Goal: Task Accomplishment & Management: Use online tool/utility

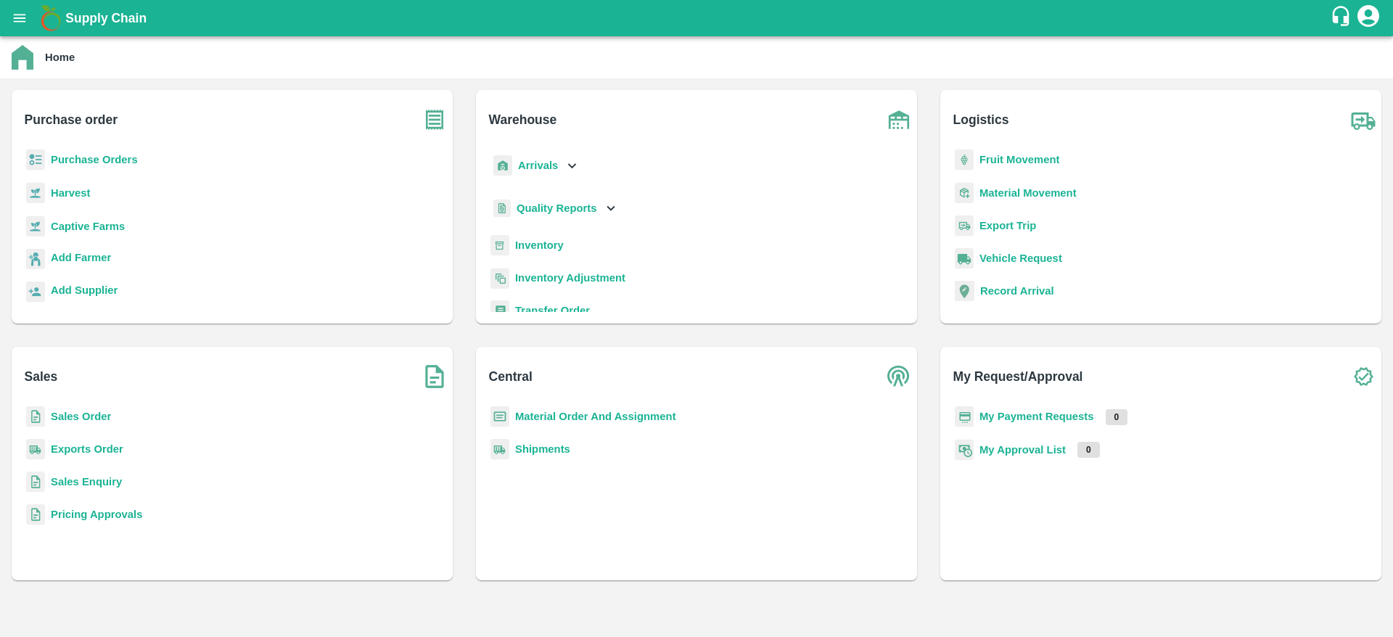
click at [543, 247] on b "Inventory" at bounding box center [539, 245] width 49 height 12
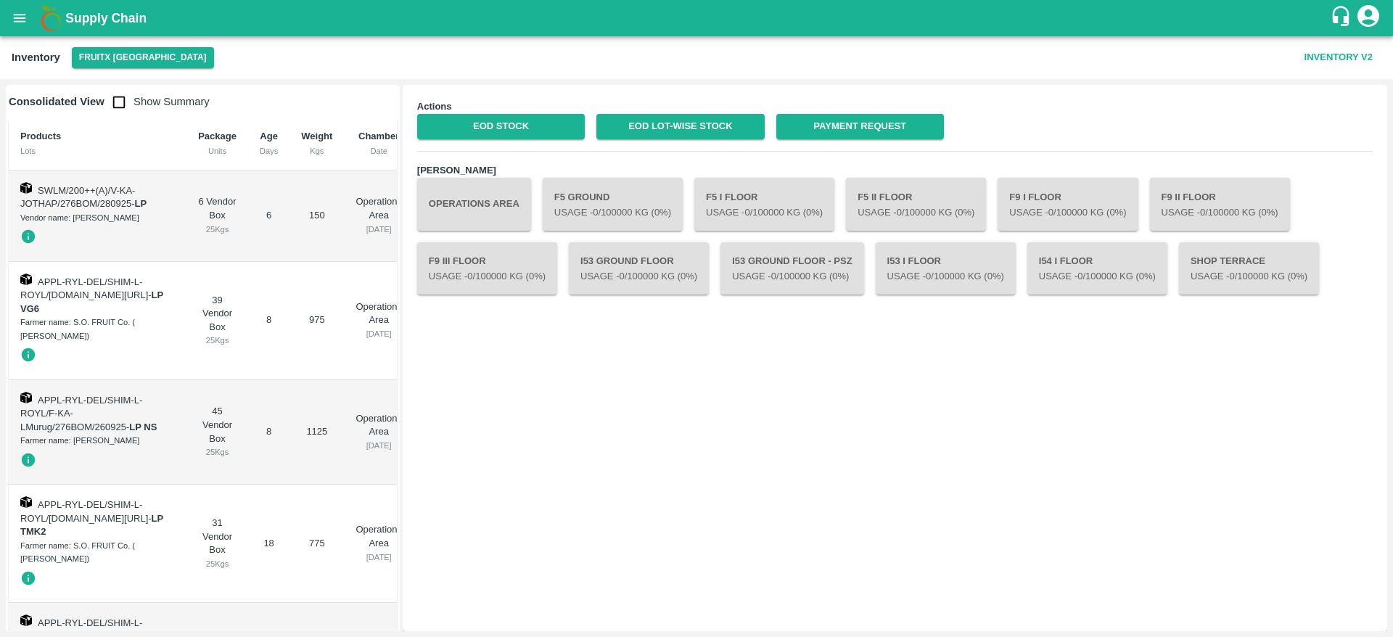
click at [460, 207] on button "Operations Area" at bounding box center [474, 204] width 114 height 52
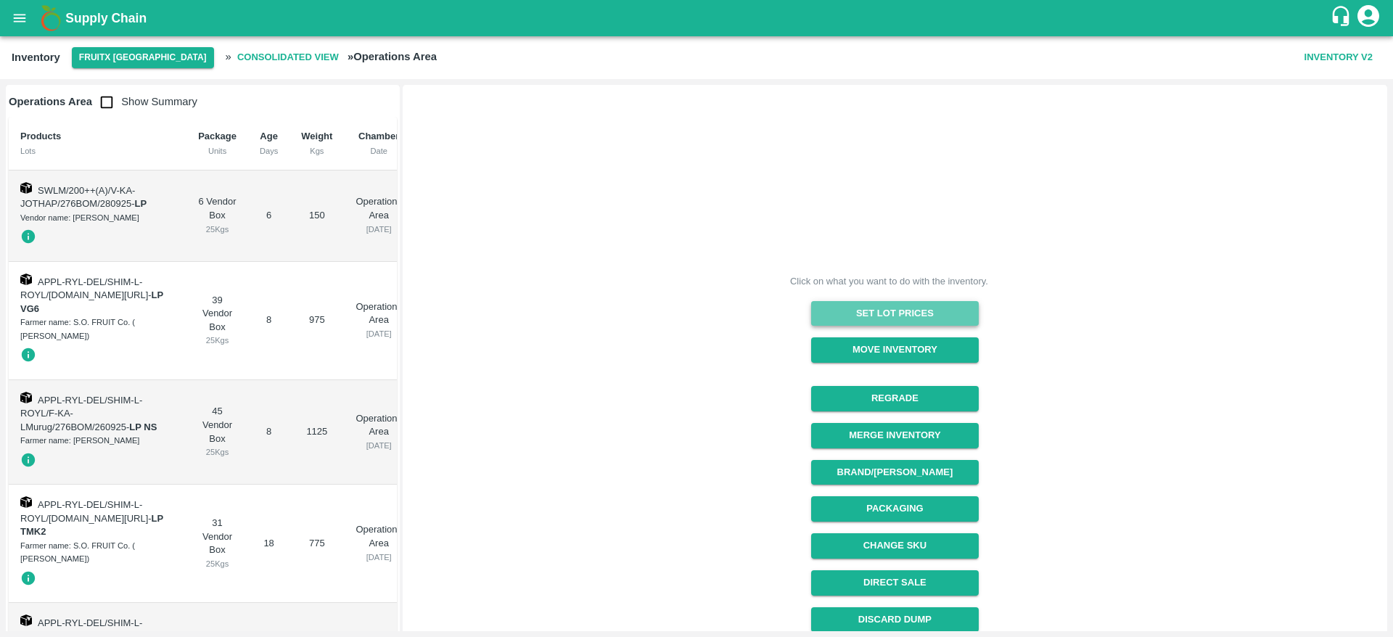
click at [889, 311] on button "Set Lot Prices" at bounding box center [895, 313] width 168 height 25
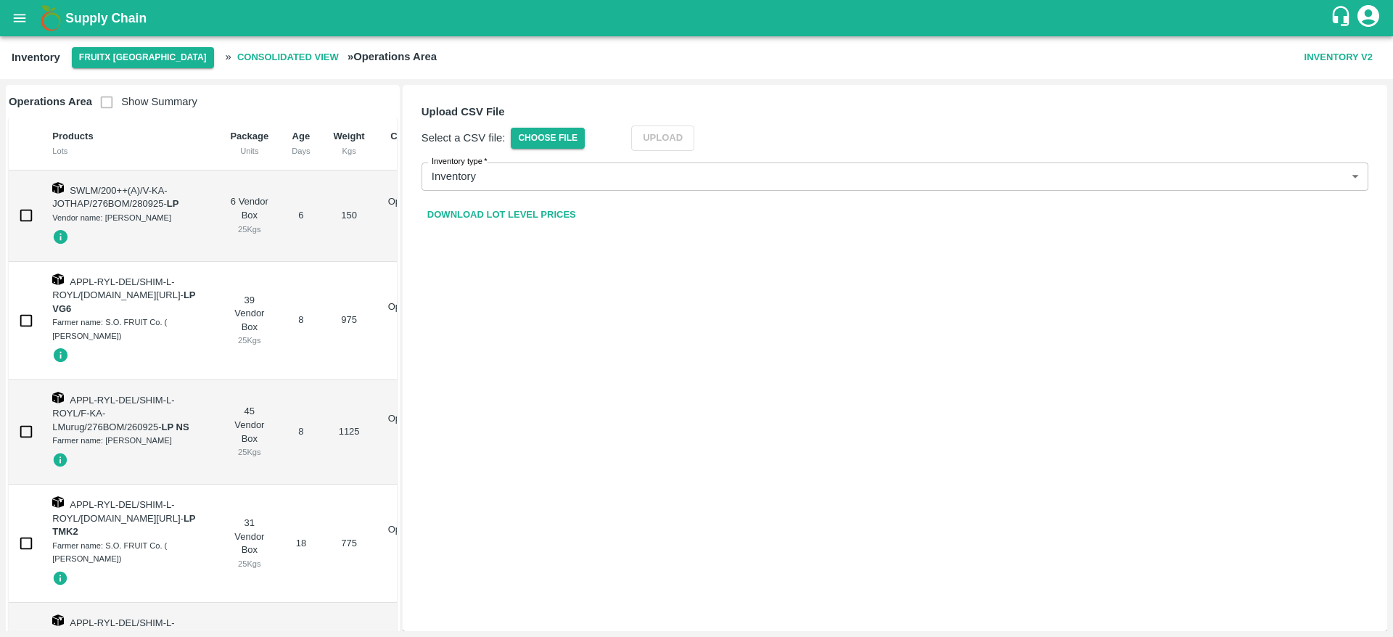
click at [535, 210] on link "Download Lot Level Prices" at bounding box center [501, 214] width 160 height 25
click at [1206, 96] on form "Upload CSV File Select a CSV file: Choose File Upload Inventory type   * Invent…" at bounding box center [895, 165] width 970 height 147
click at [511, 209] on link "Download Lot Level Prices" at bounding box center [501, 214] width 160 height 25
click at [527, 128] on span "Choose File" at bounding box center [548, 138] width 74 height 21
click at [0, 0] on input "Choose File" at bounding box center [0, 0] width 0 height 0
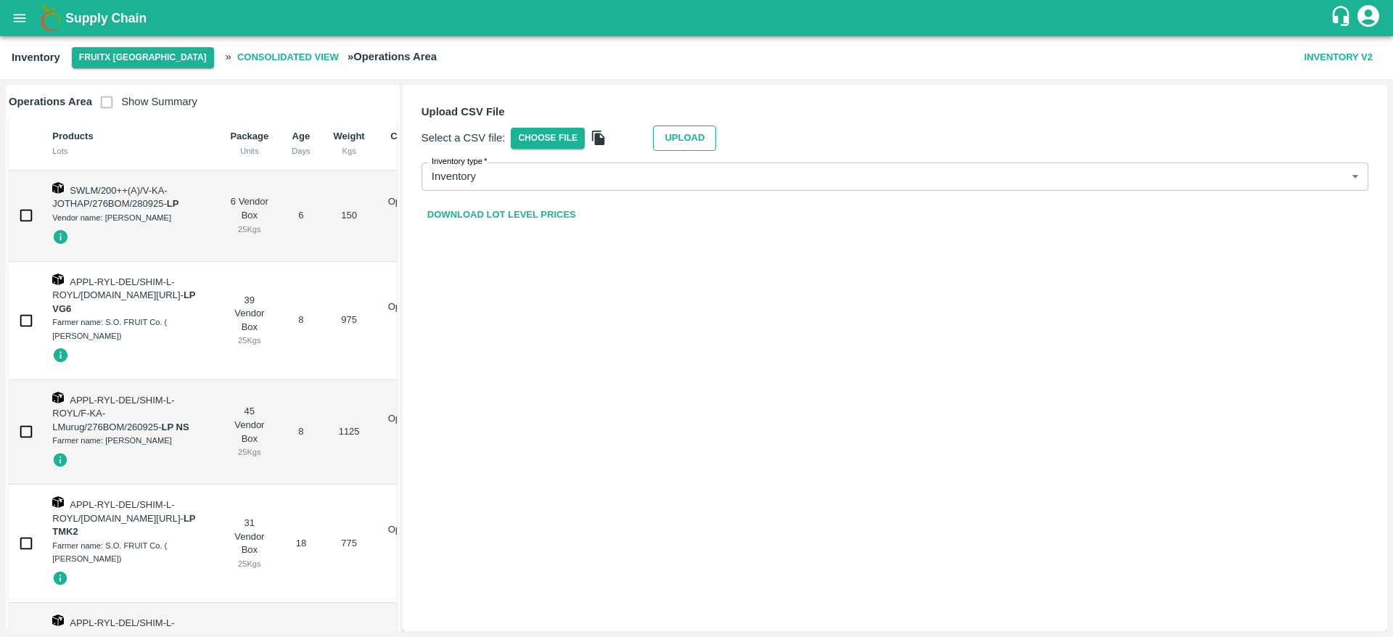
click at [685, 138] on button "Upload" at bounding box center [684, 137] width 63 height 25
